Goal: Task Accomplishment & Management: Complete application form

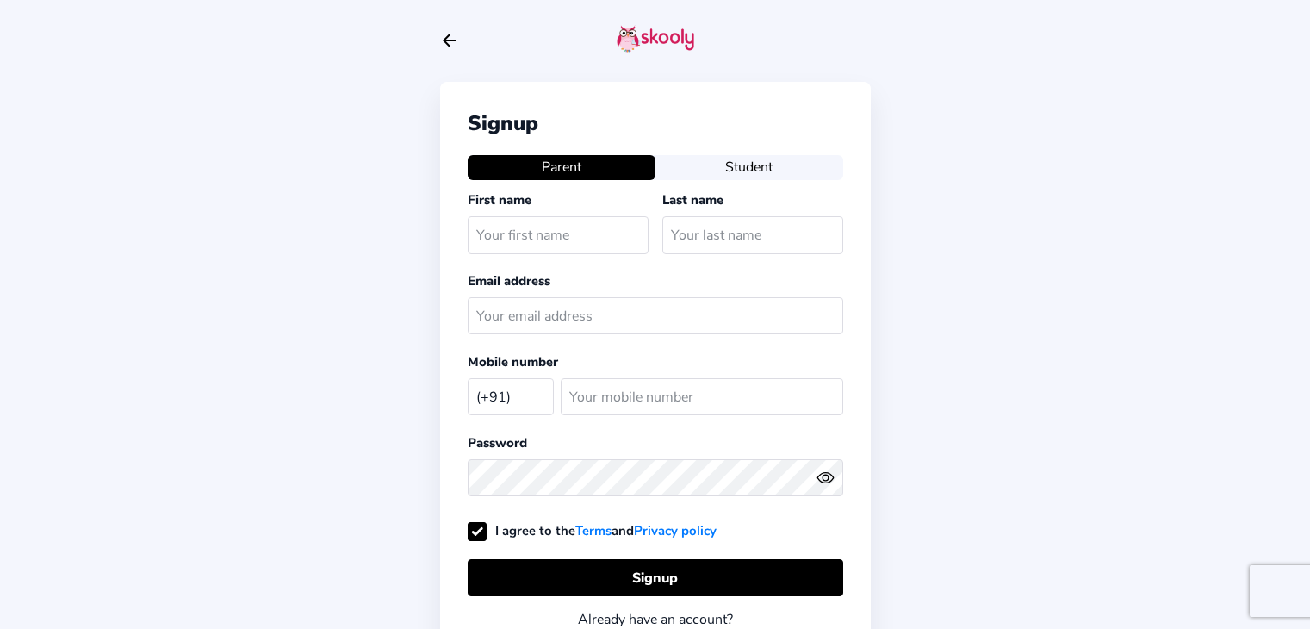
select select "IN"
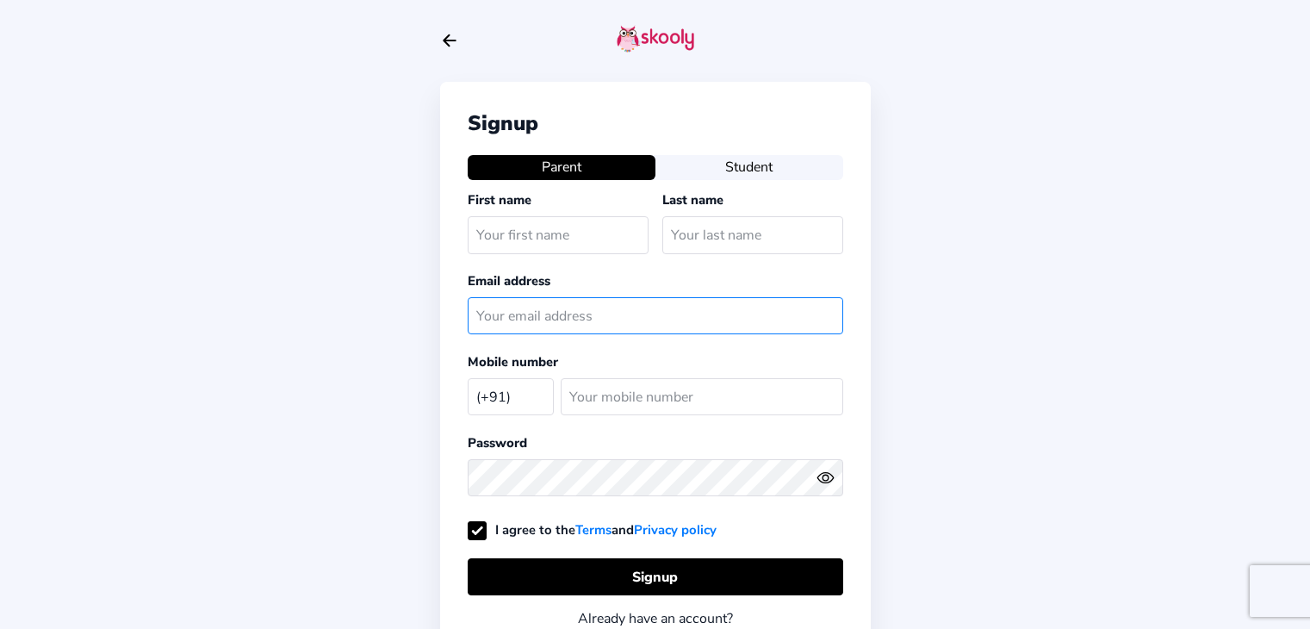
click at [562, 312] on input "text" at bounding box center [655, 315] width 375 height 37
paste input "[EMAIL_ADDRESS][DOMAIN_NAME]"
type input "[EMAIL_ADDRESS][DOMAIN_NAME]"
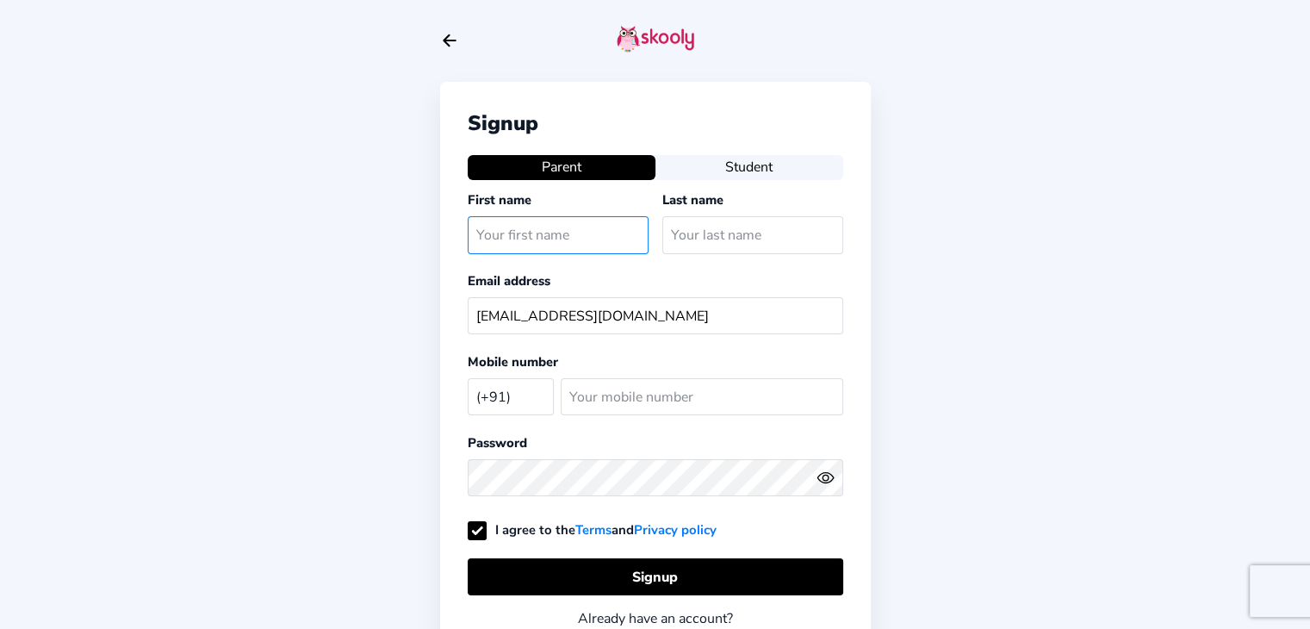
click at [493, 238] on input "text" at bounding box center [558, 234] width 181 height 37
type input "Adult Stud"
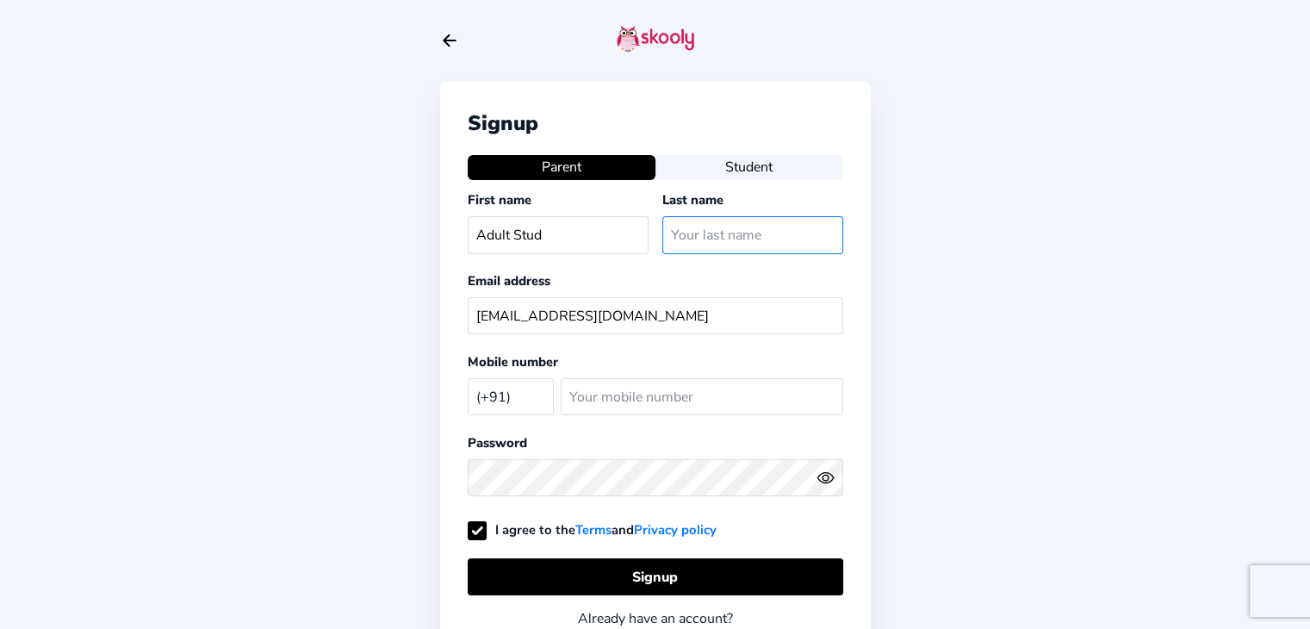
click at [685, 238] on input "text" at bounding box center [752, 234] width 181 height 37
type input "12"
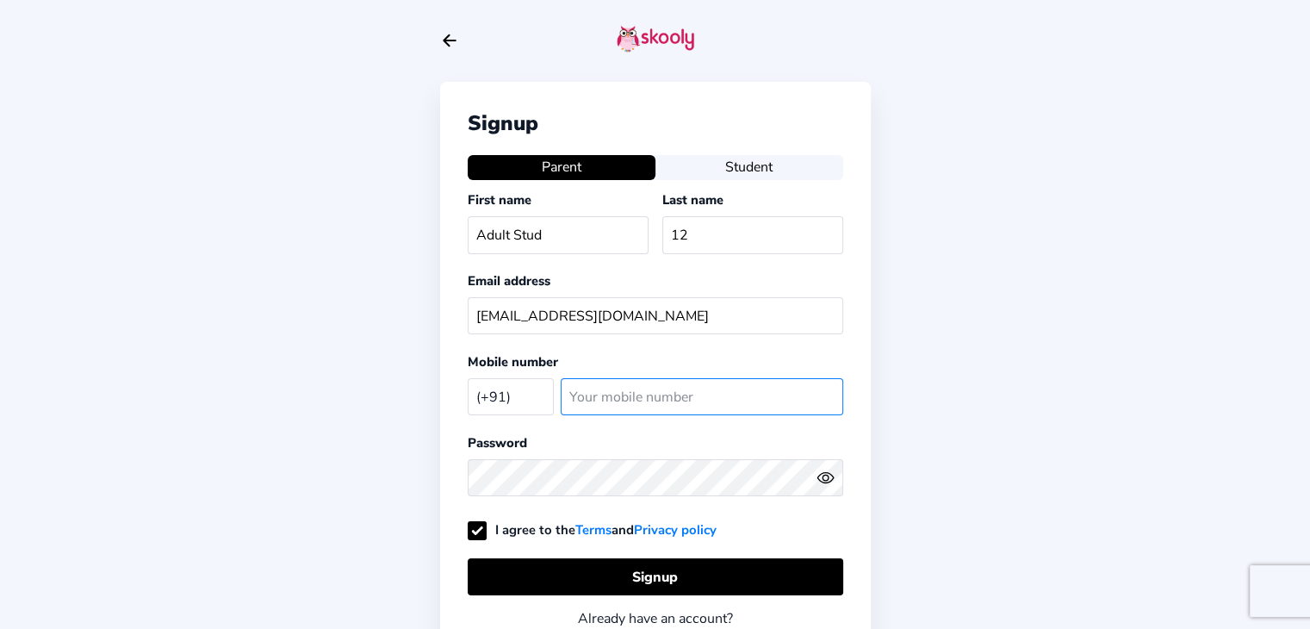
click at [610, 407] on input "number" at bounding box center [702, 396] width 282 height 37
type input "564354"
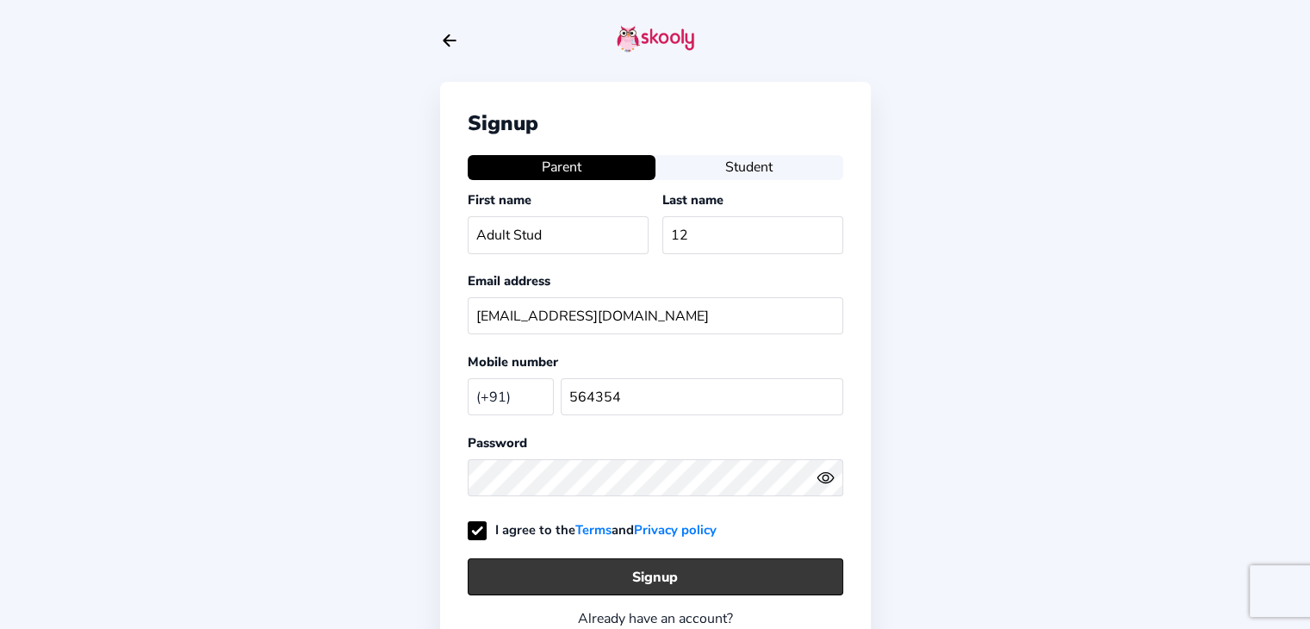
click at [580, 570] on button "Signup" at bounding box center [655, 576] width 375 height 37
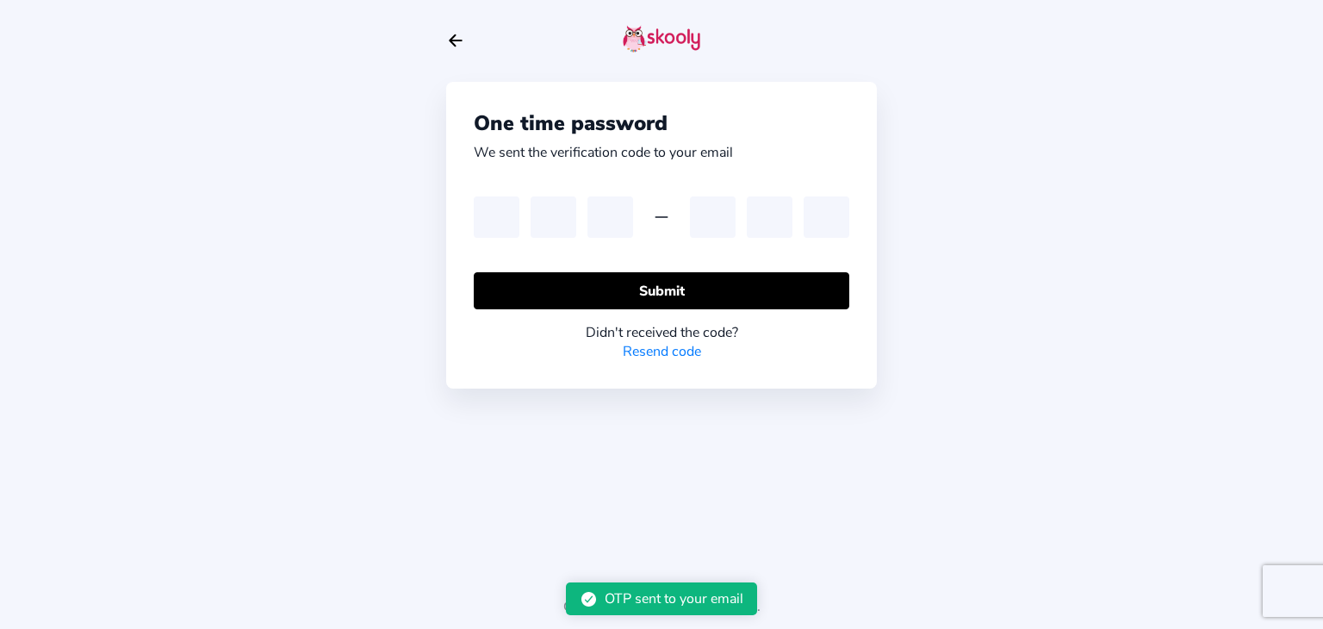
click at [580, 570] on div "Copyright 2025 © Skooly Pte Ltd." at bounding box center [661, 599] width 1323 height 59
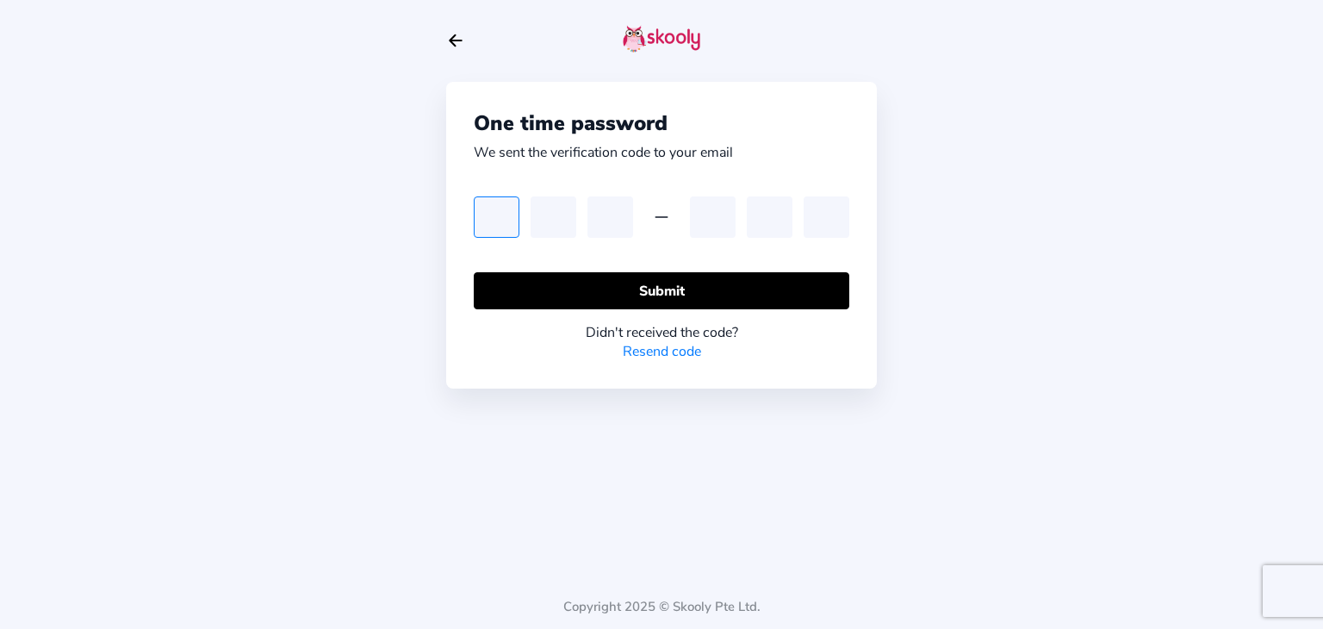
click at [504, 222] on input "text" at bounding box center [497, 216] width 46 height 41
type input "4"
type input "3"
type input "9"
type input "2"
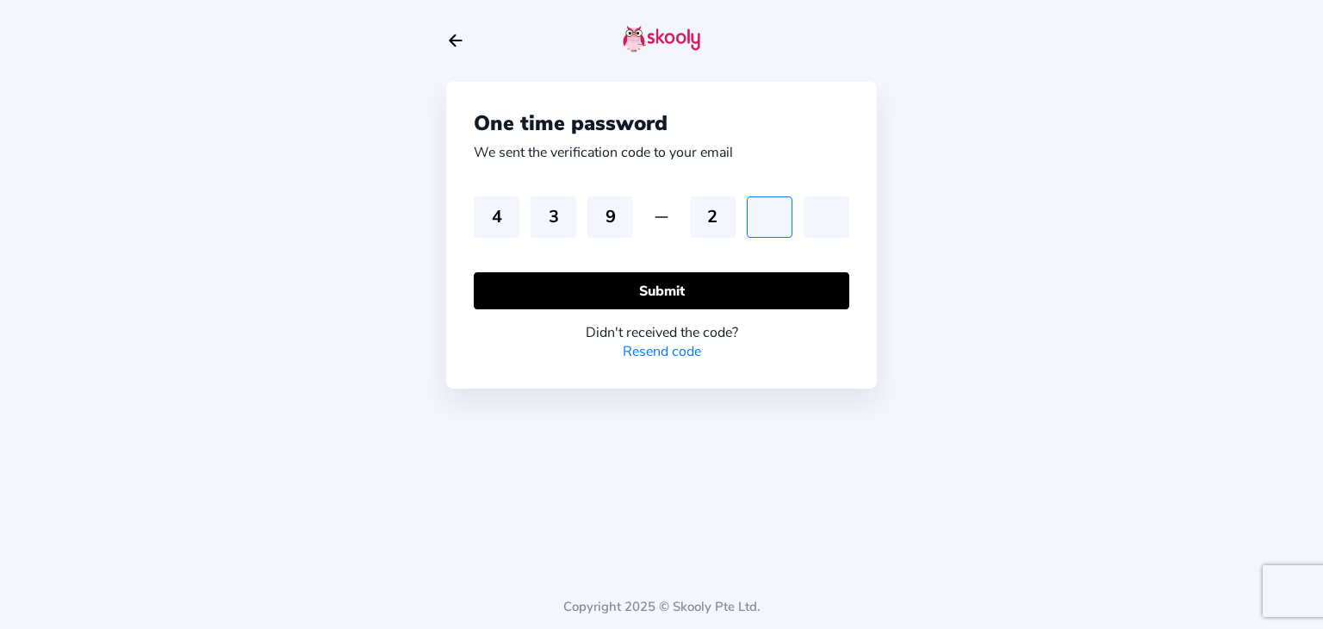
type input "6"
type input "4"
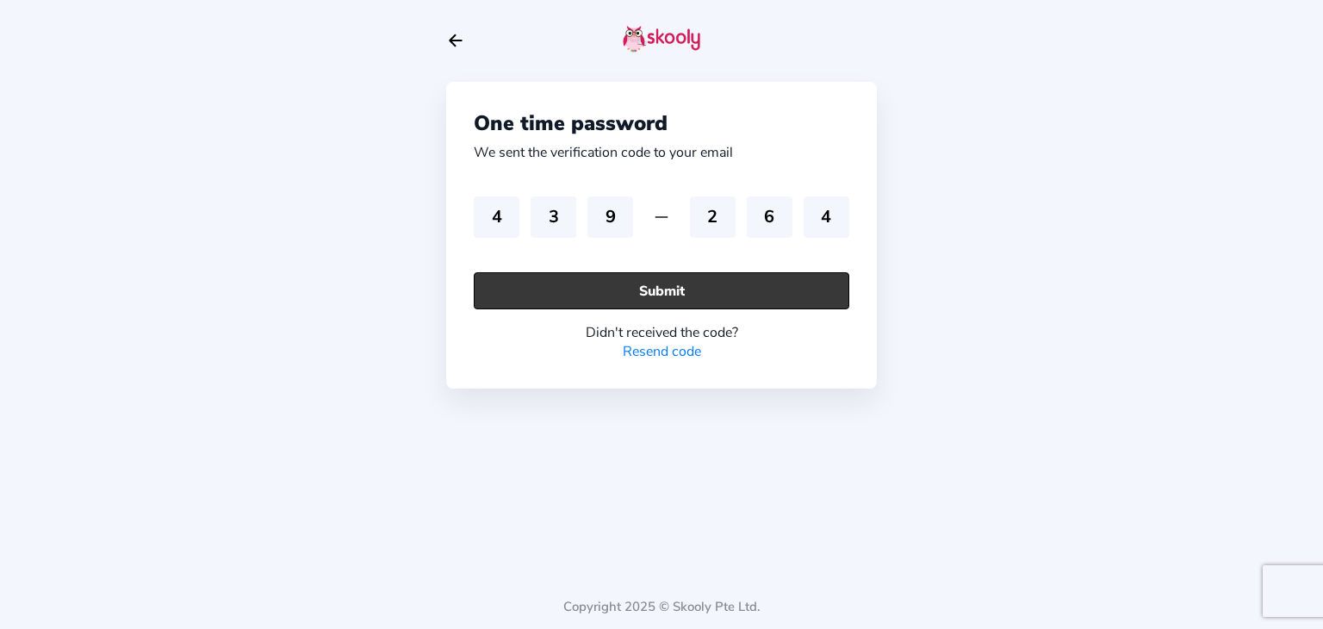
click at [599, 301] on button "Submit" at bounding box center [661, 290] width 375 height 37
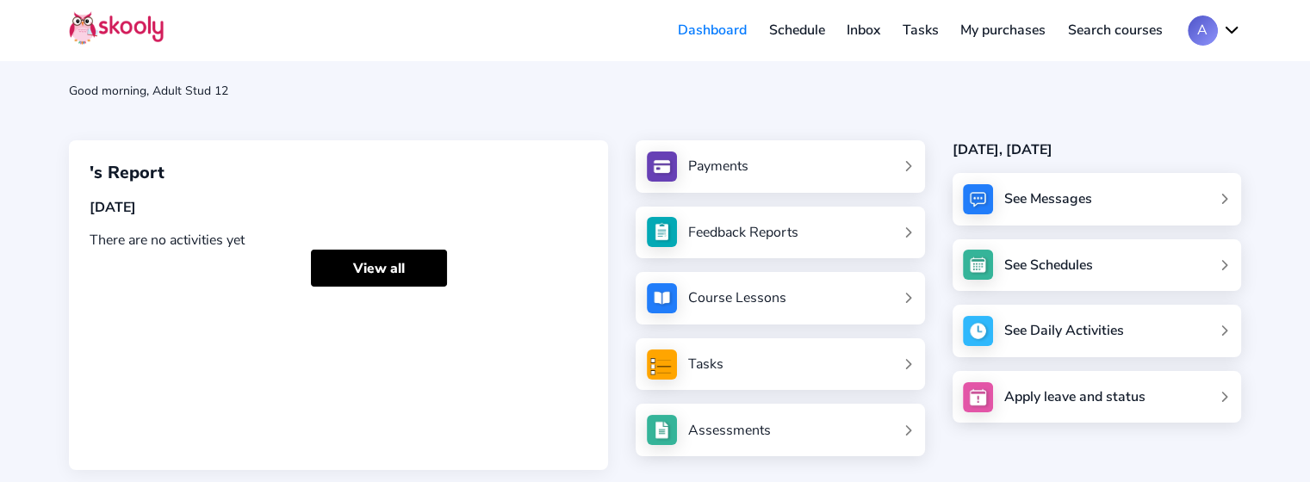
click at [790, 34] on link "Schedule" at bounding box center [797, 30] width 78 height 28
